Goal: Task Accomplishment & Management: Complete application form

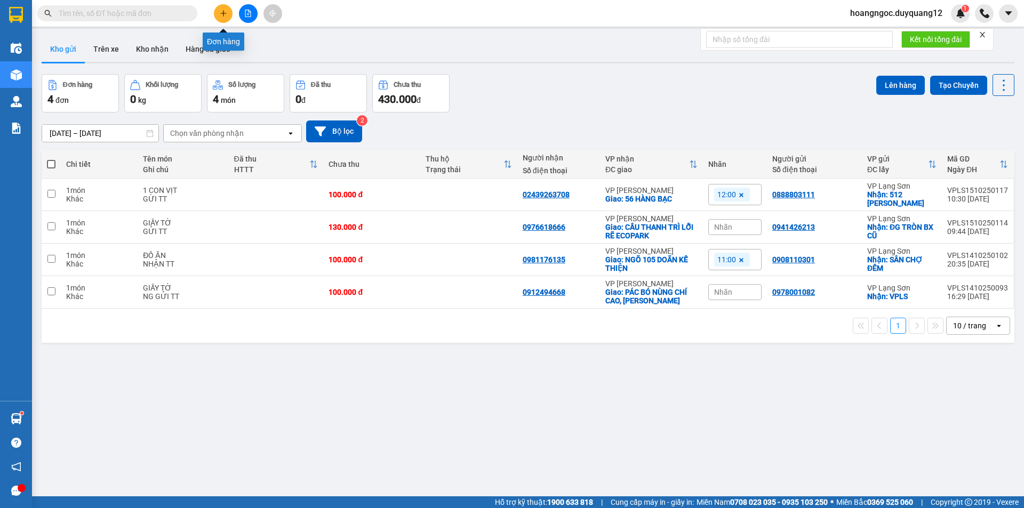
click at [221, 16] on icon "plus" at bounding box center [223, 13] width 7 height 7
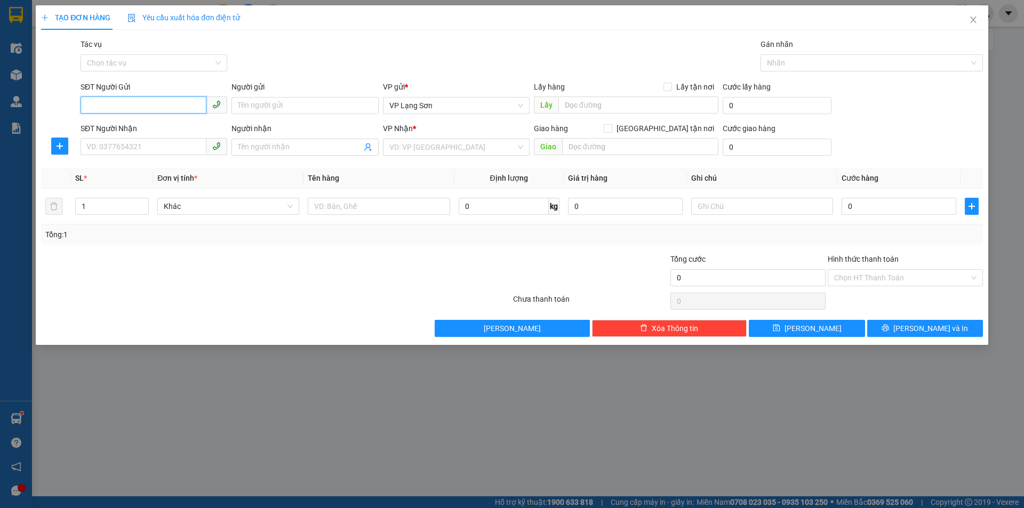
paste input "0388435956"
type input "0388435956"
click at [363, 84] on div "Người gửi" at bounding box center [305, 87] width 147 height 12
click at [363, 97] on input "Người gửi" at bounding box center [305, 105] width 147 height 17
click at [671, 89] on input "Lấy tận nơi" at bounding box center [667, 86] width 7 height 7
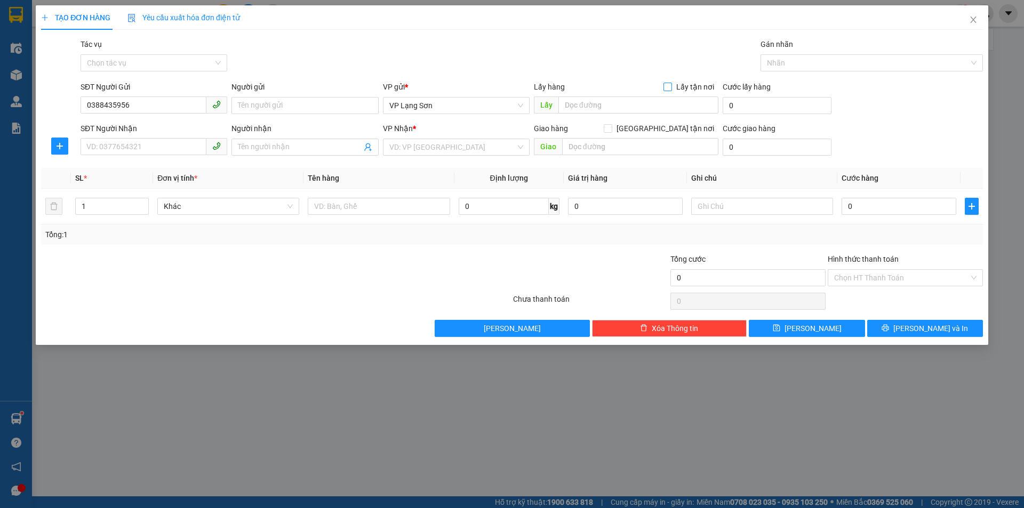
checkbox input "true"
drag, startPoint x: 142, startPoint y: 105, endPoint x: 0, endPoint y: 81, distance: 144.5
click at [0, 81] on div "TẠO ĐƠN HÀNG Yêu cầu xuất hóa đơn điện tử Transit Pickup Surcharge Ids Transit …" at bounding box center [512, 254] width 1024 height 508
click at [976, 21] on icon "close" at bounding box center [973, 19] width 9 height 9
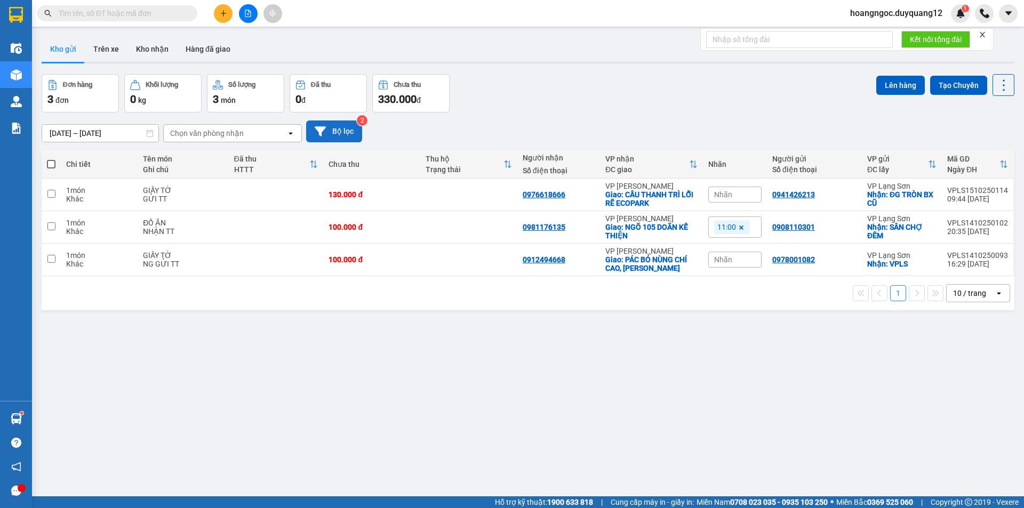
click at [345, 133] on button "Bộ lọc" at bounding box center [334, 132] width 56 height 22
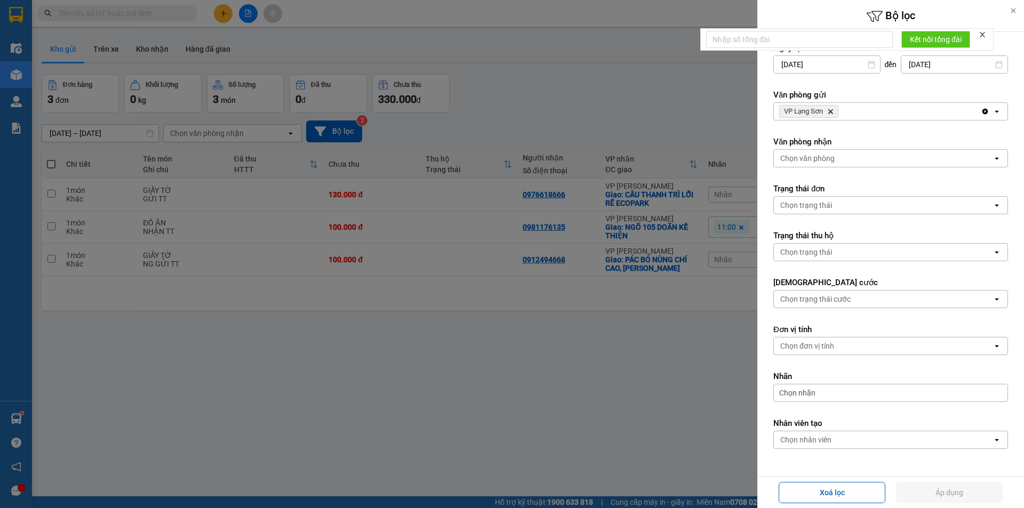
click at [845, 113] on div "VP Lạng Sơn Delete" at bounding box center [877, 111] width 207 height 17
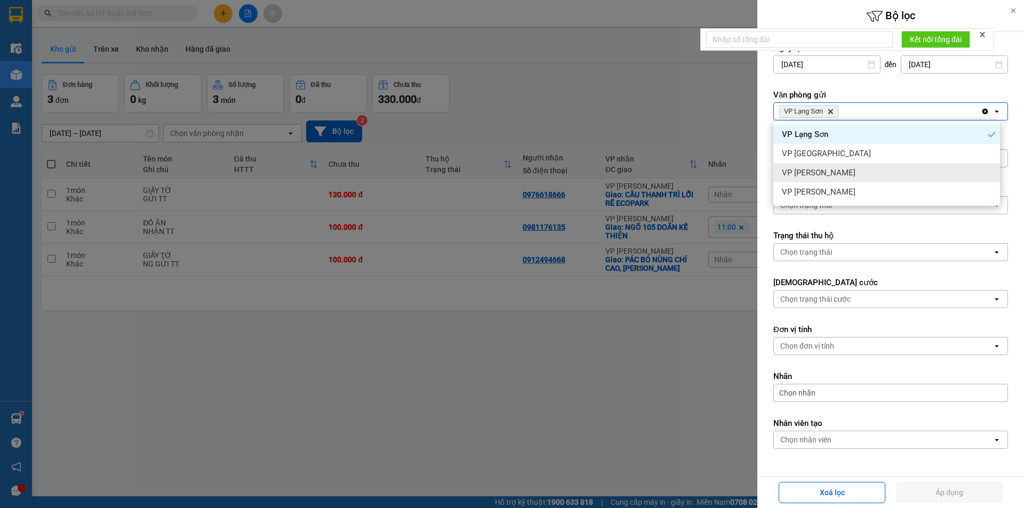
click at [808, 180] on div "VP [PERSON_NAME]" at bounding box center [887, 172] width 227 height 19
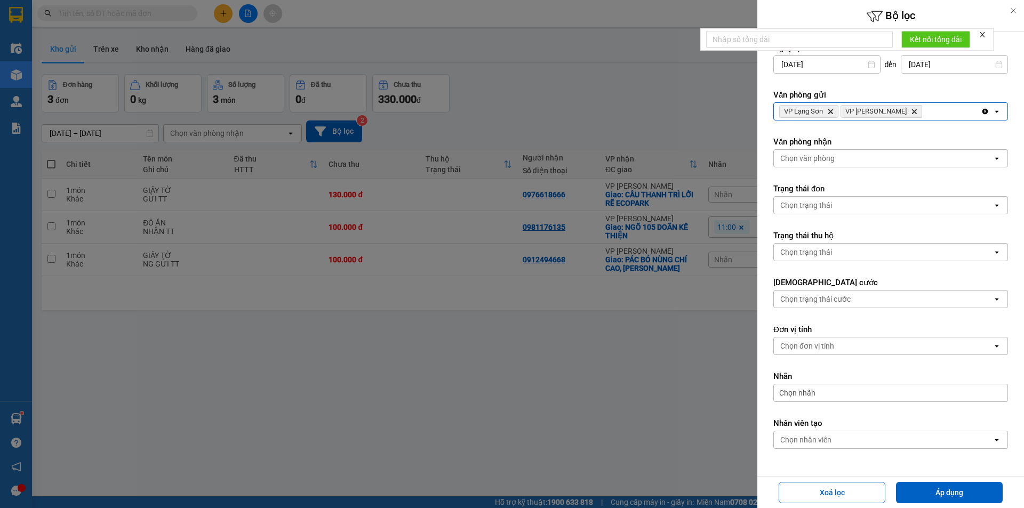
click at [824, 152] on div "Chọn văn phòng" at bounding box center [883, 158] width 219 height 17
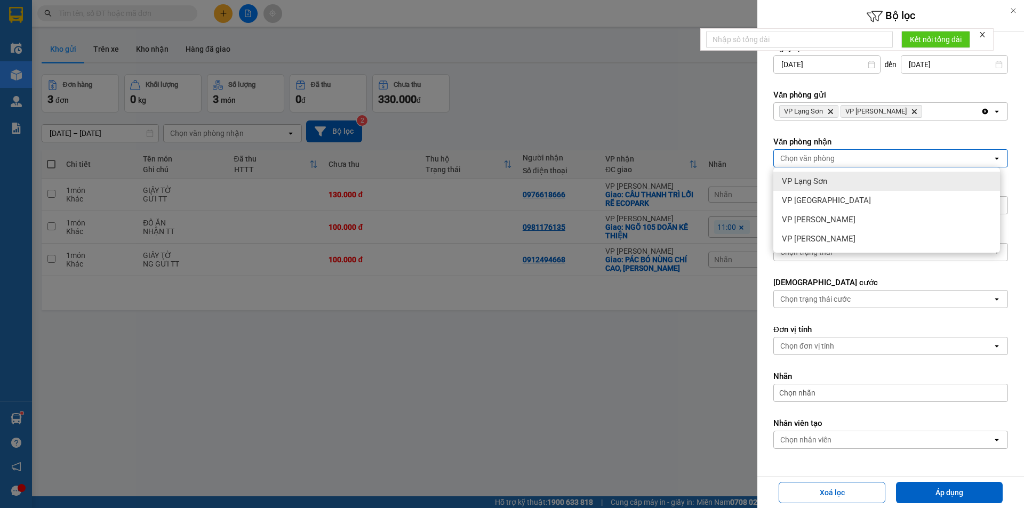
click at [816, 181] on span "VP Lạng Sơn" at bounding box center [804, 181] width 45 height 11
click at [871, 159] on div "VP Lạng Sơn Delete" at bounding box center [877, 158] width 207 height 17
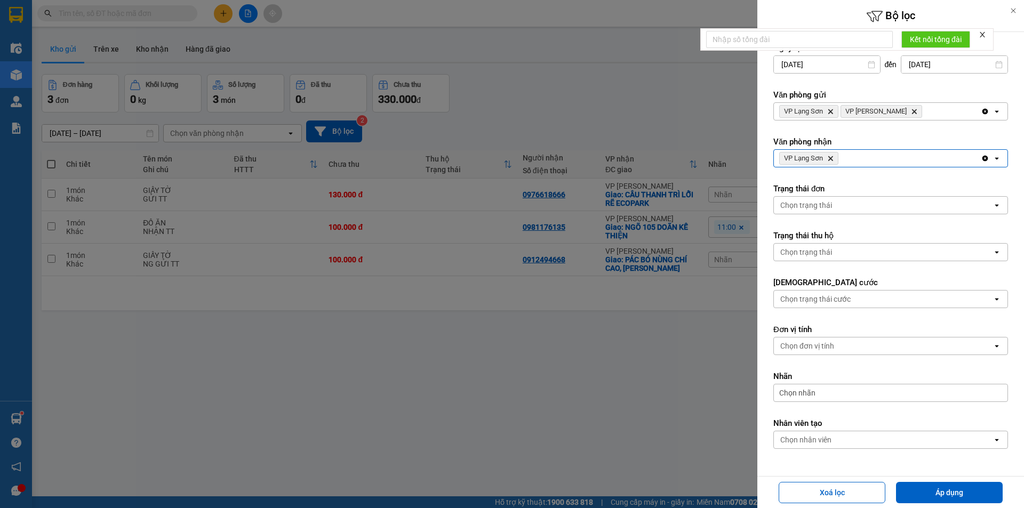
click at [852, 160] on div "VP Lạng Sơn Delete" at bounding box center [877, 158] width 207 height 17
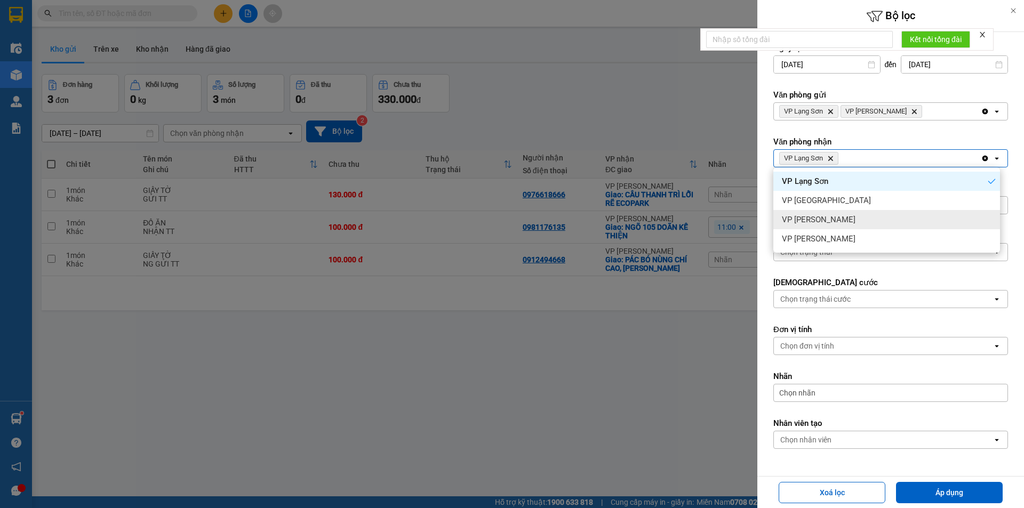
click at [823, 220] on span "VP [PERSON_NAME]" at bounding box center [819, 219] width 74 height 11
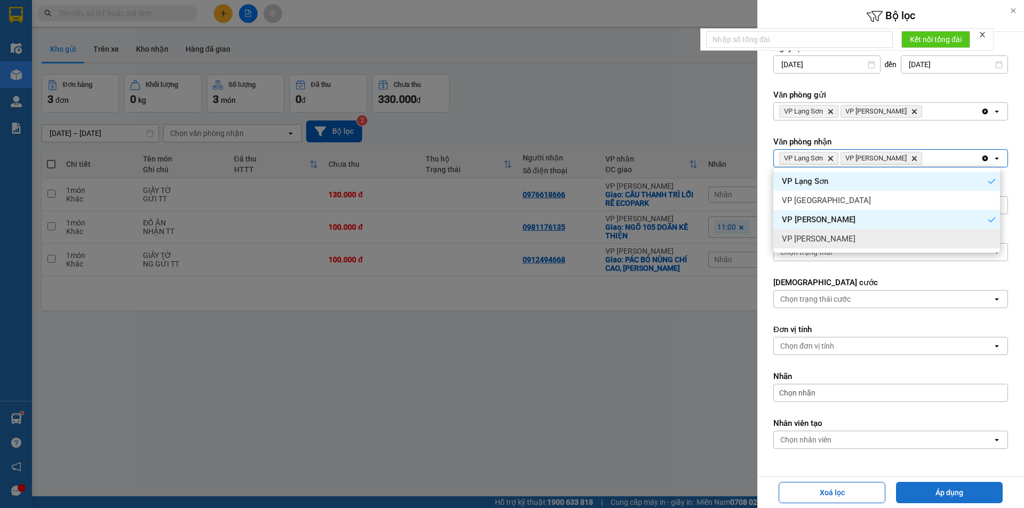
click at [947, 488] on button "Áp dụng" at bounding box center [949, 492] width 107 height 21
